Goal: Information Seeking & Learning: Learn about a topic

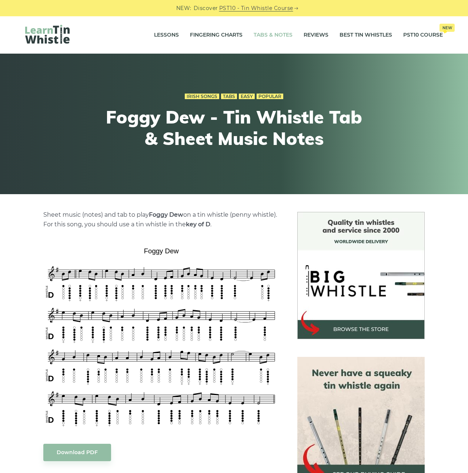
click at [266, 30] on link "Tabs & Notes" at bounding box center [272, 35] width 39 height 18
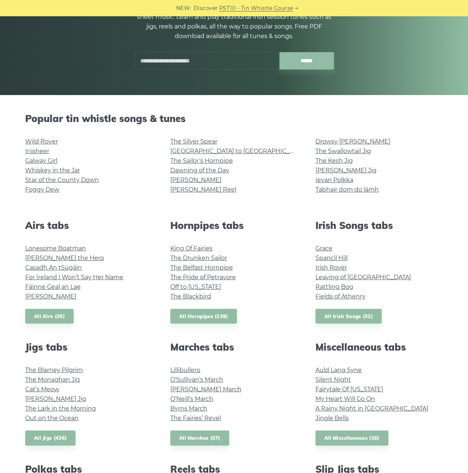
scroll to position [111, 0]
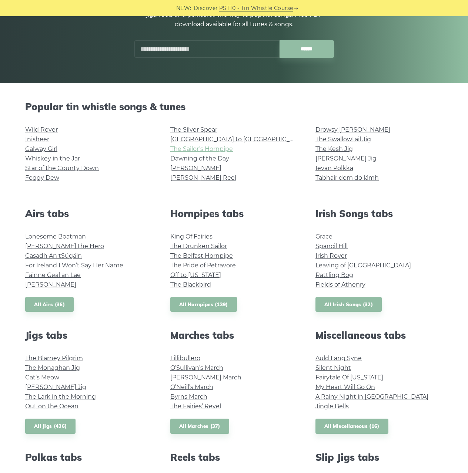
click at [219, 148] on link "The Sailor’s Hornpipe" at bounding box center [201, 148] width 63 height 7
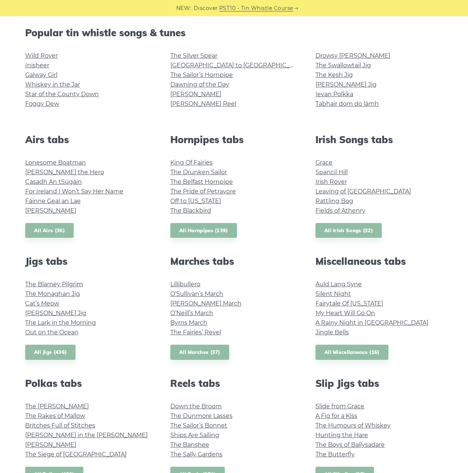
scroll to position [222, 0]
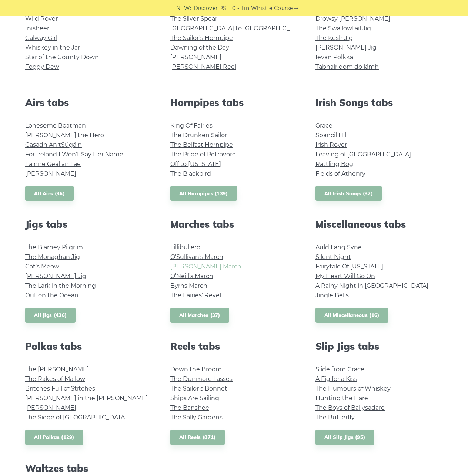
click at [218, 265] on link "[PERSON_NAME] March" at bounding box center [205, 266] width 71 height 7
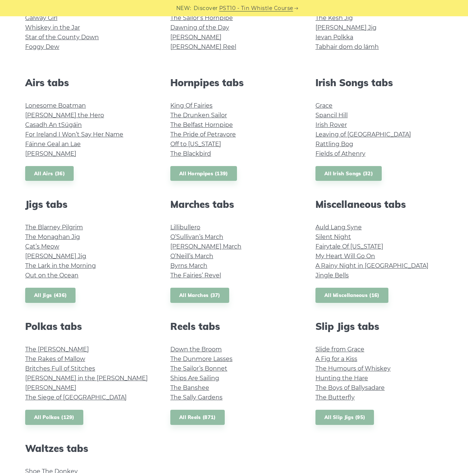
scroll to position [259, 0]
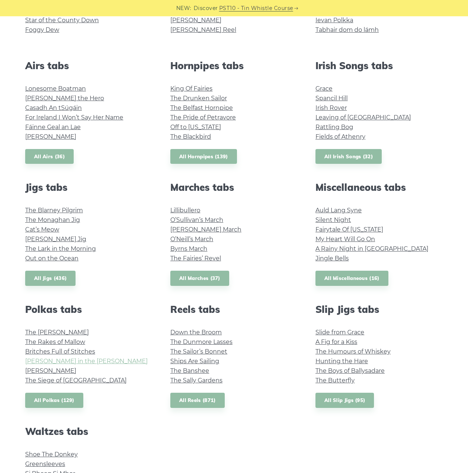
click at [58, 363] on link "Maggie in the Woods" at bounding box center [86, 361] width 122 height 7
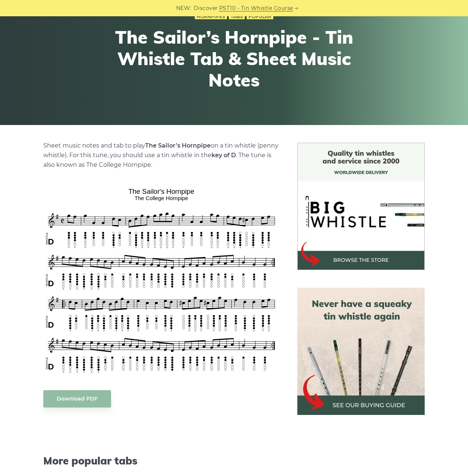
scroll to position [74, 0]
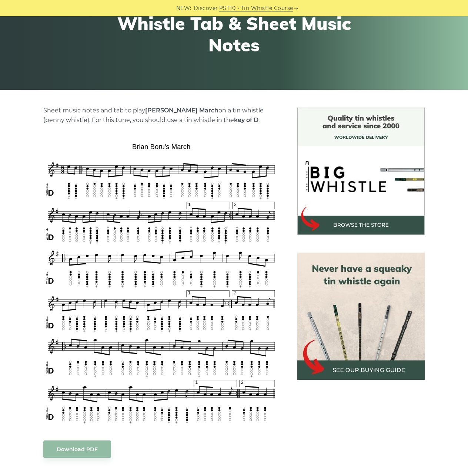
scroll to position [111, 0]
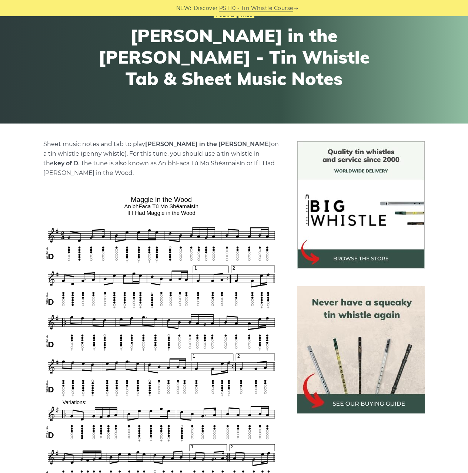
scroll to position [74, 0]
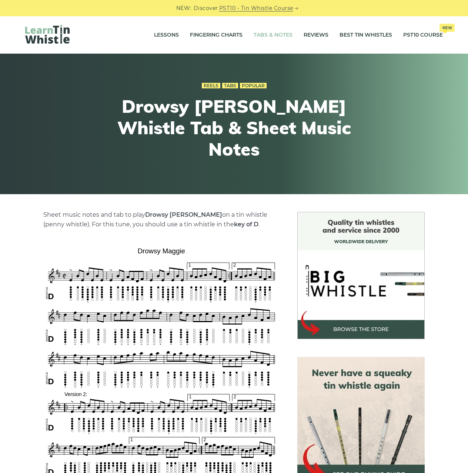
click at [281, 38] on link "Tabs & Notes" at bounding box center [272, 35] width 39 height 18
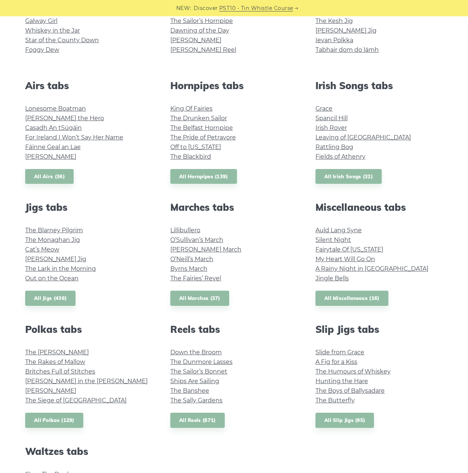
scroll to position [296, 0]
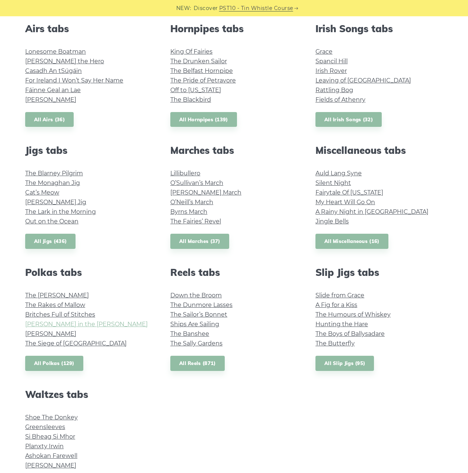
click at [76, 327] on link "Maggie in the Woods" at bounding box center [86, 324] width 122 height 7
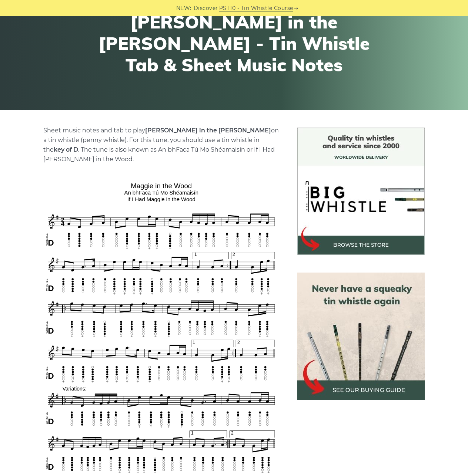
scroll to position [111, 0]
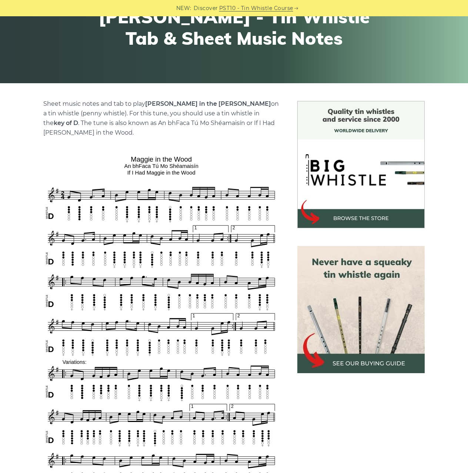
click at [347, 367] on img at bounding box center [360, 309] width 127 height 127
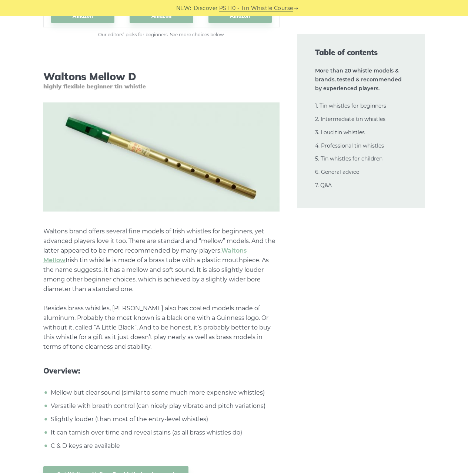
scroll to position [1221, 0]
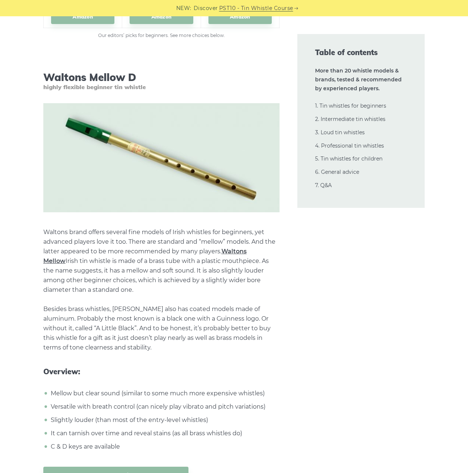
click at [244, 248] on link "Waltons Mellow" at bounding box center [144, 256] width 203 height 17
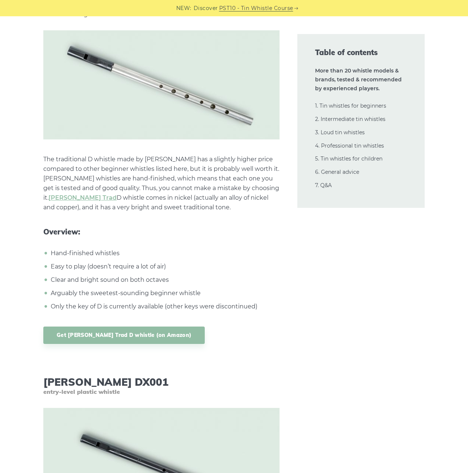
scroll to position [3329, 0]
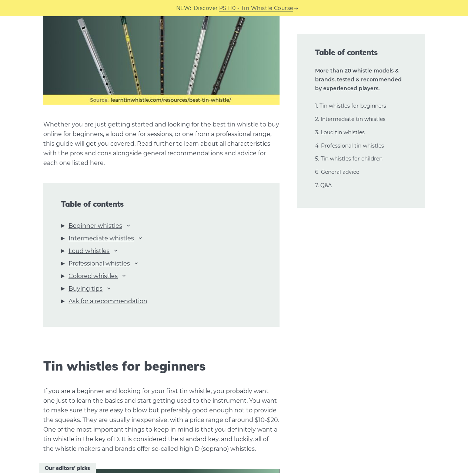
scroll to position [703, 0]
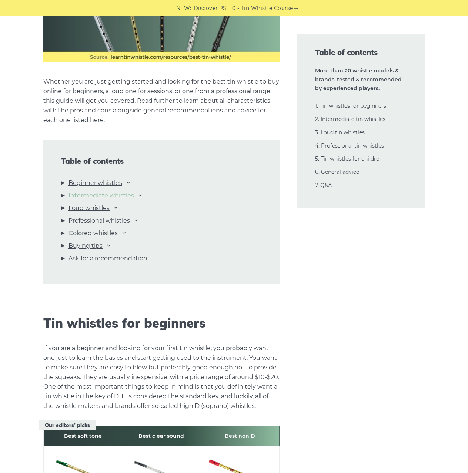
click at [118, 194] on link "Intermediate whistles" at bounding box center [100, 196] width 65 height 10
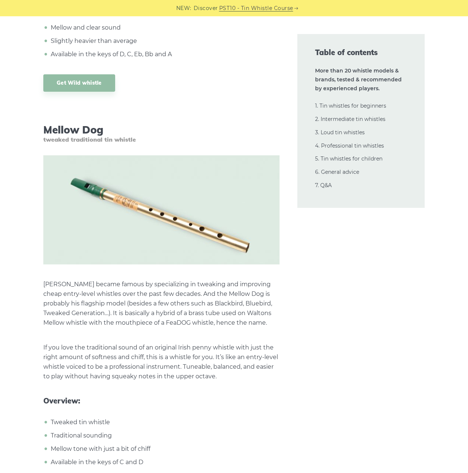
scroll to position [6281, 0]
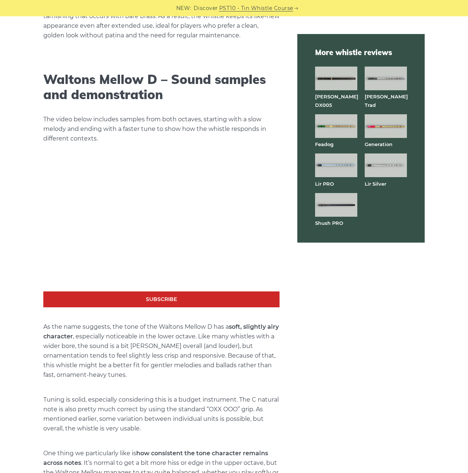
scroll to position [1258, 0]
